Goal: Task Accomplishment & Management: Manage account settings

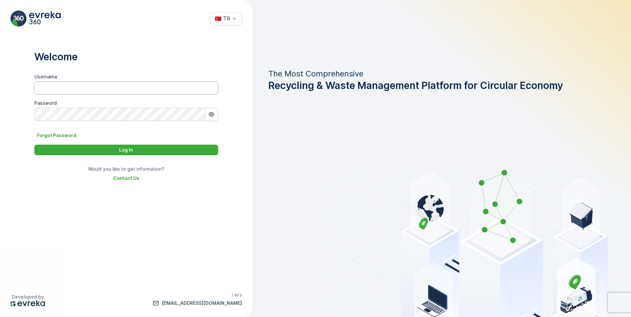
click at [61, 86] on input "Username" at bounding box center [126, 87] width 184 height 13
click at [41, 86] on input "[EMAIL_ADDRESS][DOMAIN_NAME]" at bounding box center [126, 87] width 184 height 13
click at [58, 87] on input "[EMAIL_ADDRESS][DOMAIN_NAME]" at bounding box center [126, 87] width 184 height 13
click at [42, 88] on input "[EMAIL_ADDRESS][PERSON_NAME][DOMAIN_NAME]" at bounding box center [126, 87] width 184 height 13
click at [44, 89] on input "[EMAIL_ADDRESS][DOMAIN_NAME]" at bounding box center [126, 87] width 184 height 13
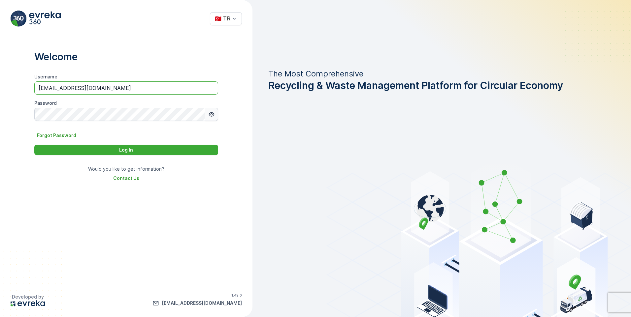
type input "[EMAIL_ADDRESS][DOMAIN_NAME]"
click at [213, 114] on icon "button" at bounding box center [211, 114] width 7 height 7
click at [155, 148] on div "Log In" at bounding box center [126, 150] width 176 height 7
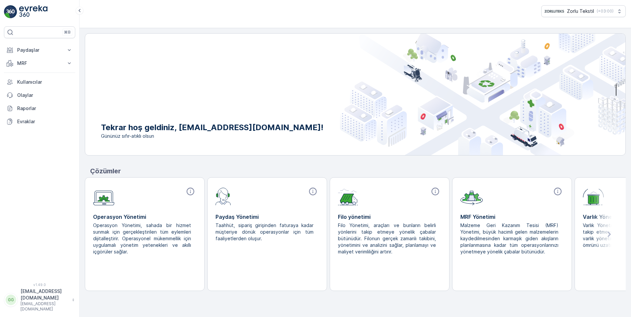
drag, startPoint x: 24, startPoint y: 63, endPoint x: 77, endPoint y: 91, distance: 60.1
click at [24, 63] on p "MRF" at bounding box center [39, 63] width 45 height 7
click at [26, 82] on p "Gelen" at bounding box center [23, 84] width 13 height 7
